Goal: Task Accomplishment & Management: Manage account settings

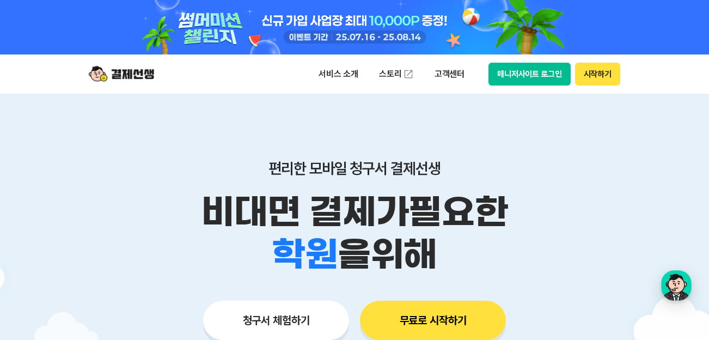
click at [536, 69] on button "매니저사이트 로그인" at bounding box center [530, 74] width 82 height 23
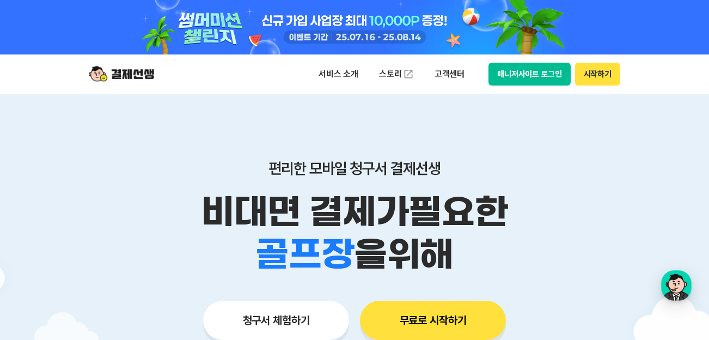
click at [510, 76] on button "매니저사이트 로그인" at bounding box center [530, 74] width 82 height 23
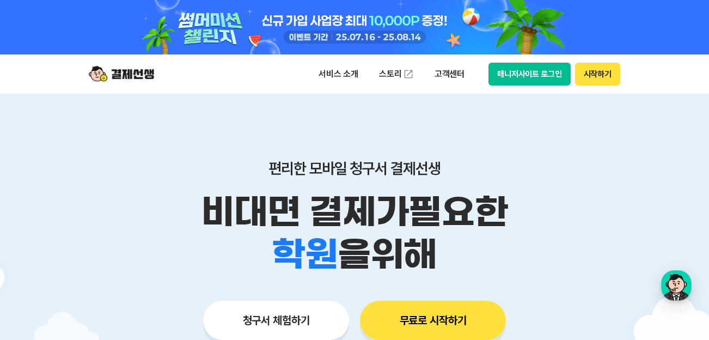
click at [526, 79] on button "매니저사이트 로그인" at bounding box center [530, 74] width 82 height 23
